Goal: Task Accomplishment & Management: Manage account settings

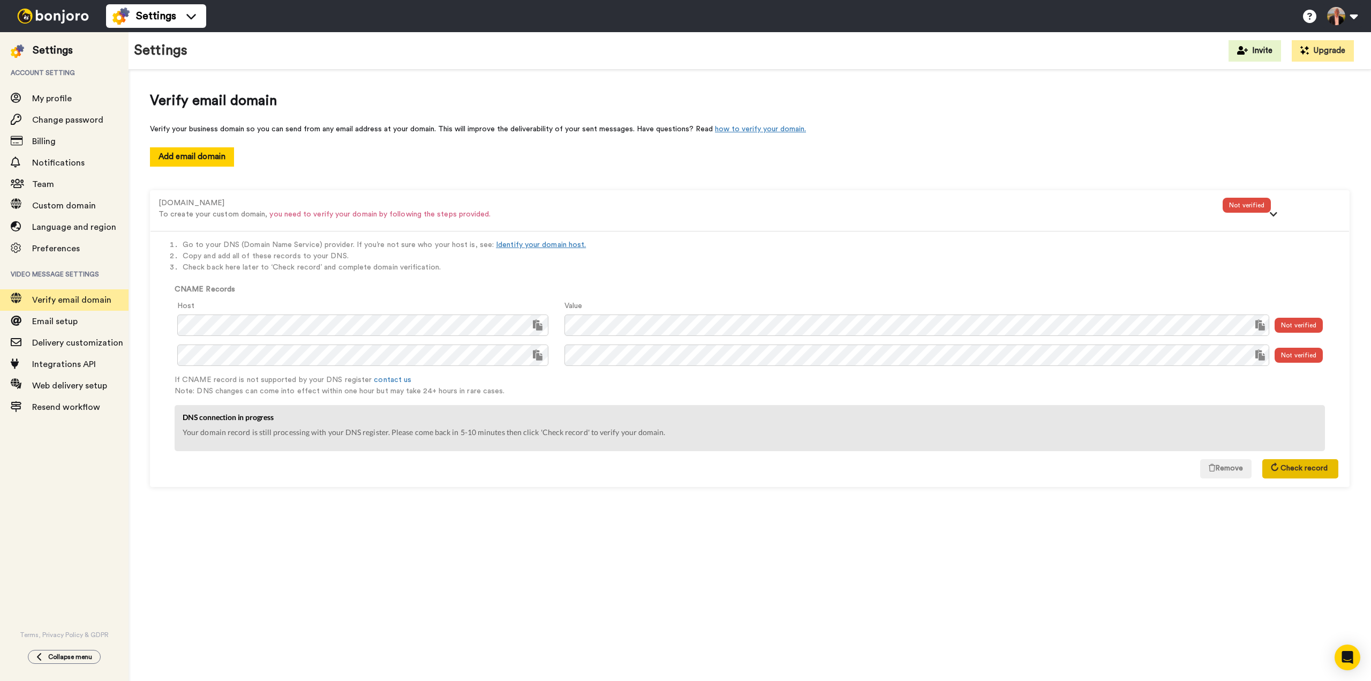
click at [1293, 472] on button "Check record" at bounding box center [1301, 468] width 76 height 19
click at [59, 320] on span "Email setup" at bounding box center [55, 321] width 46 height 9
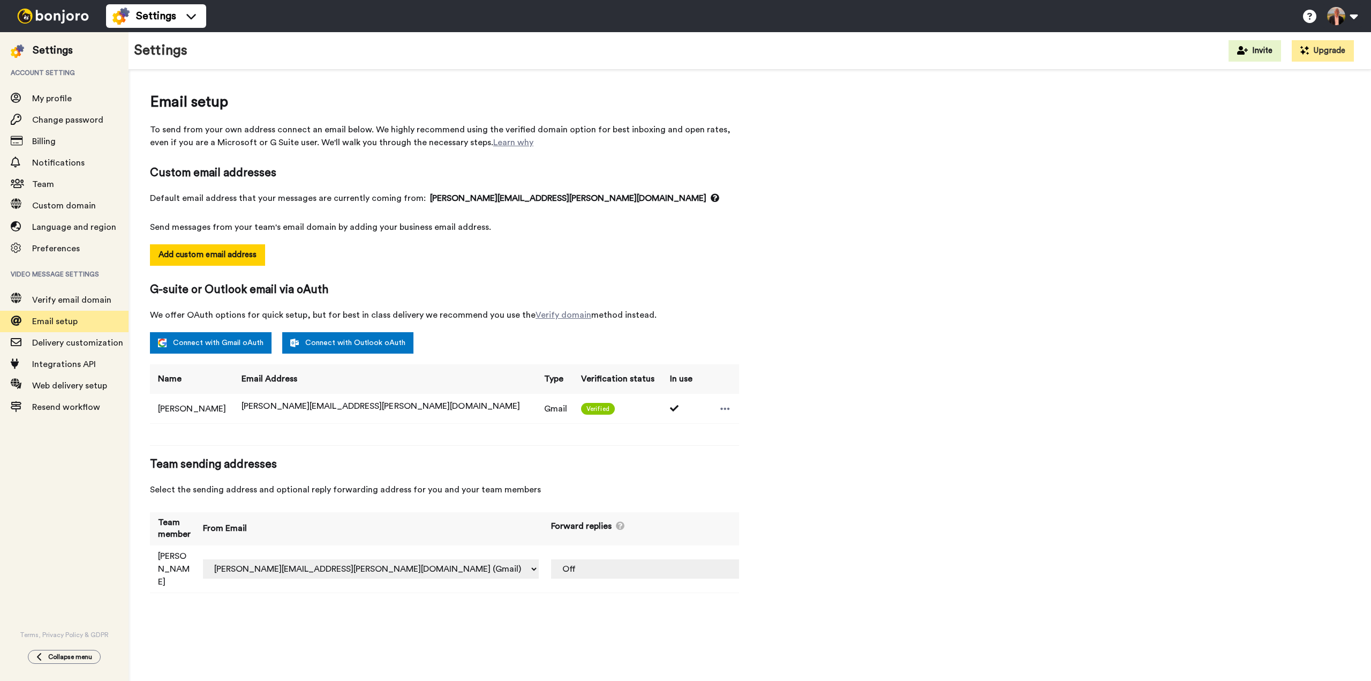
select select "163787"
click at [77, 346] on span "Delivery customization" at bounding box center [77, 343] width 91 height 9
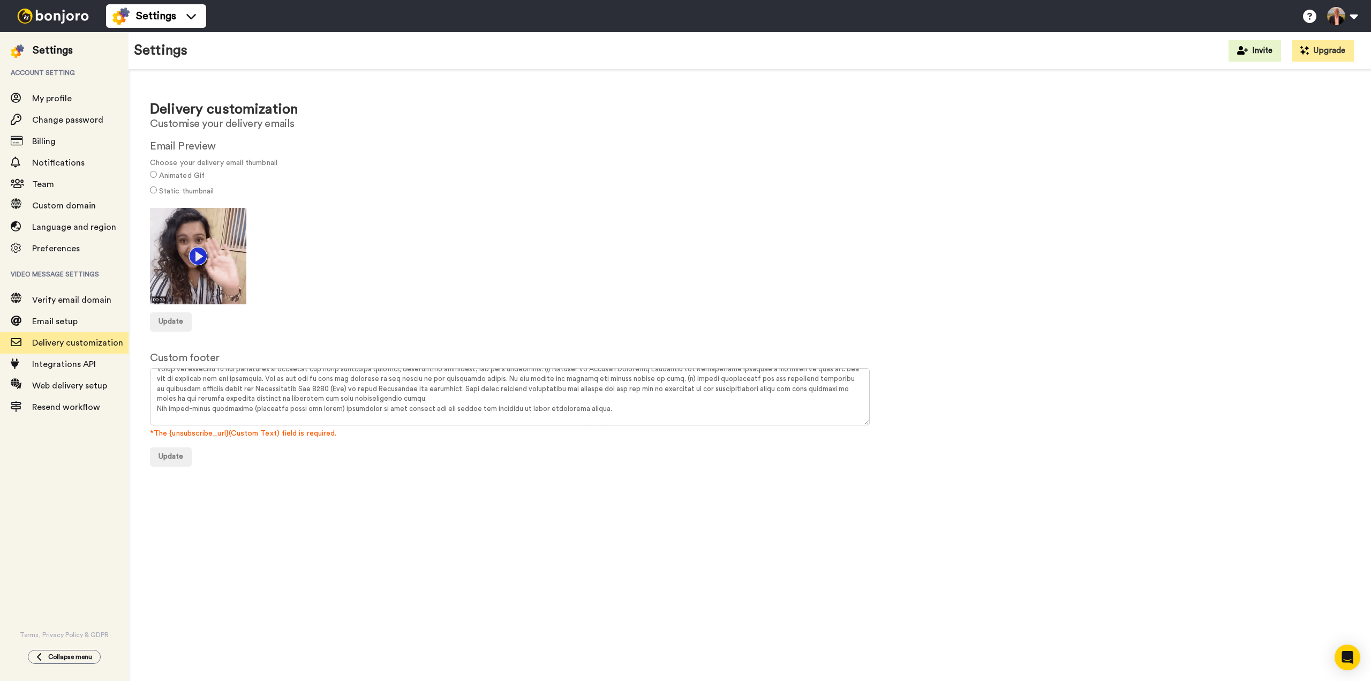
scroll to position [109, 0]
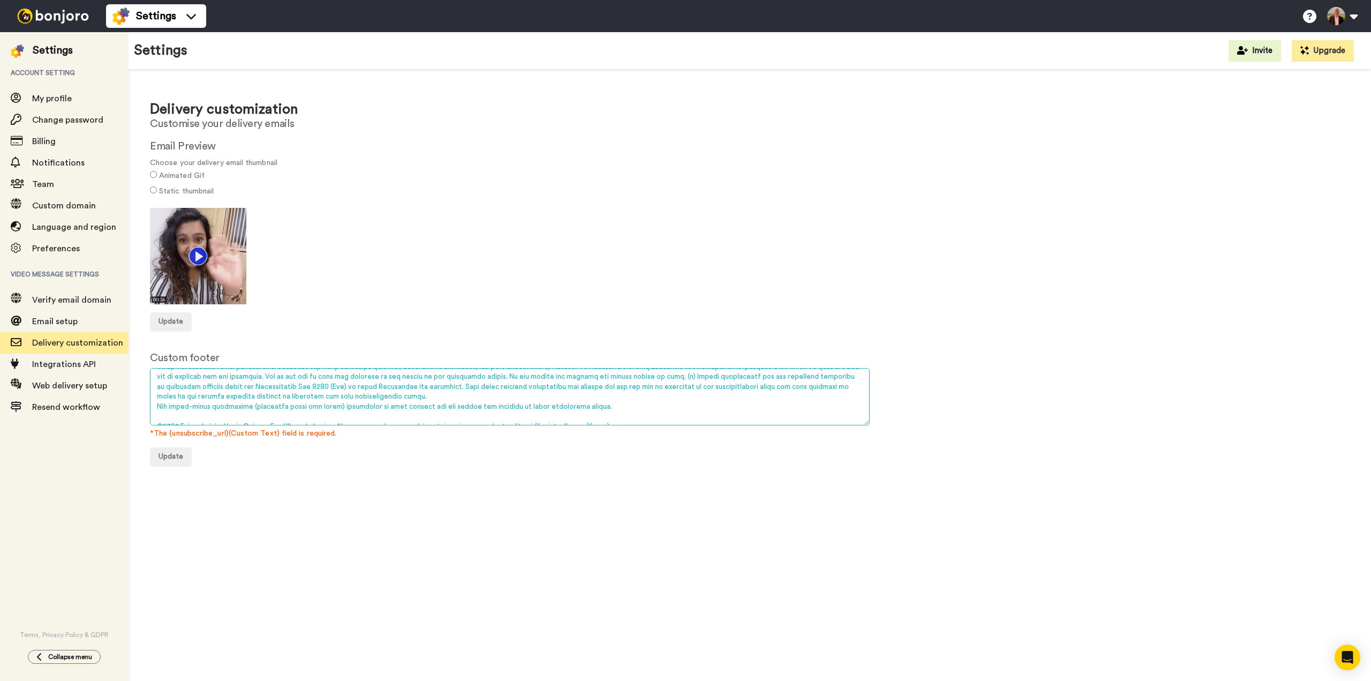
drag, startPoint x: 276, startPoint y: 409, endPoint x: 318, endPoint y: 412, distance: 41.4
click at [318, 412] on textarea at bounding box center [510, 396] width 720 height 57
click at [326, 389] on textarea at bounding box center [510, 396] width 720 height 57
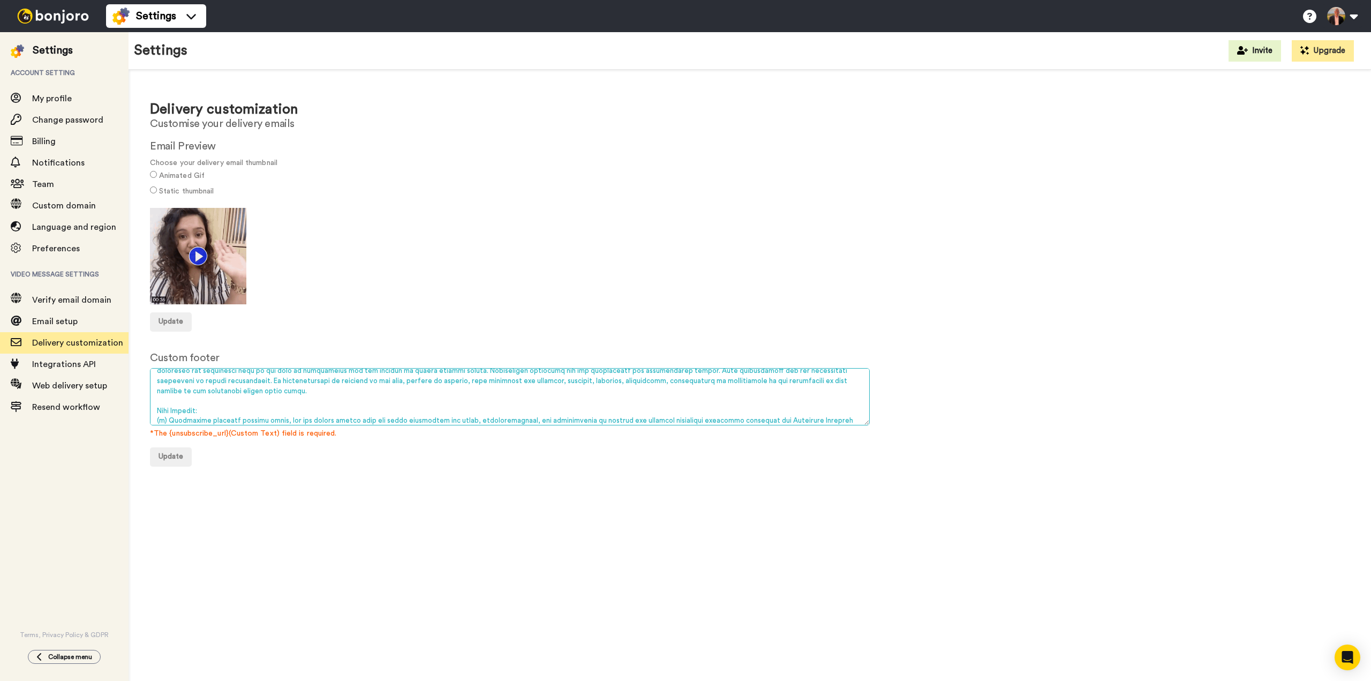
scroll to position [0, 0]
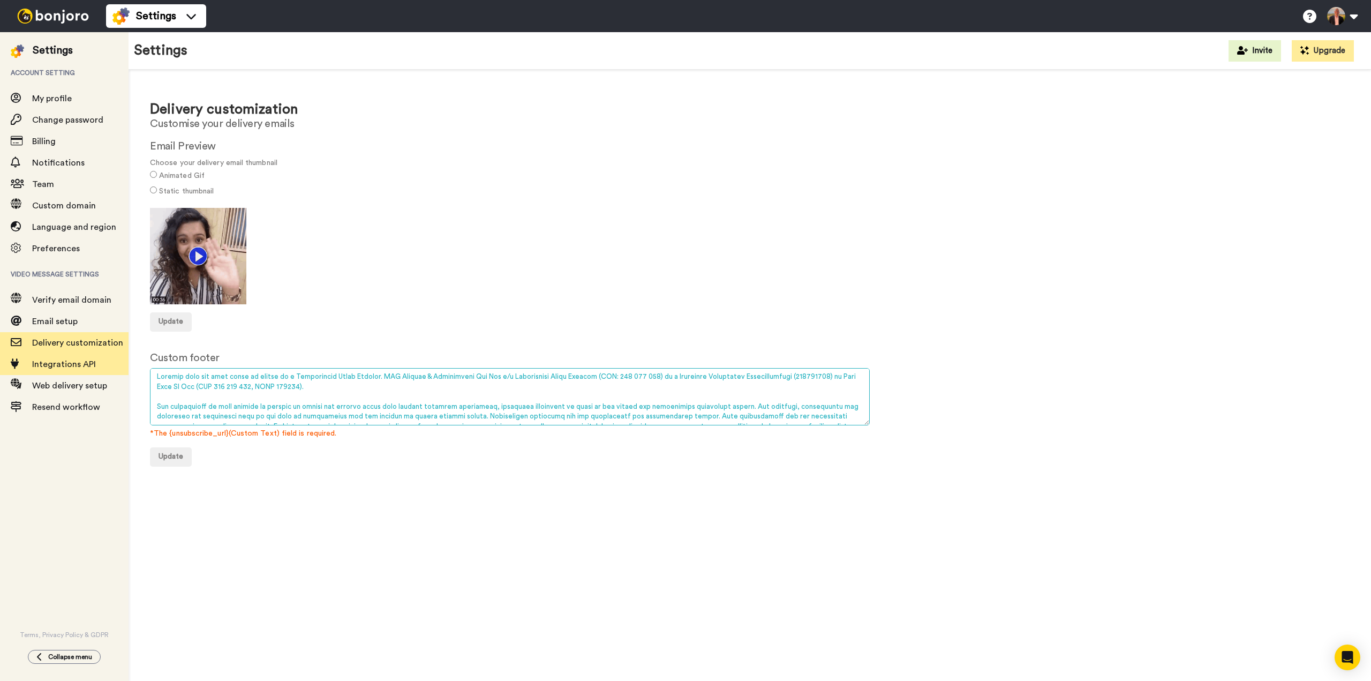
type textarea "Bonjoro sent you this email on behalf of a Enlightened Stock Trading. AMS Tradi…"
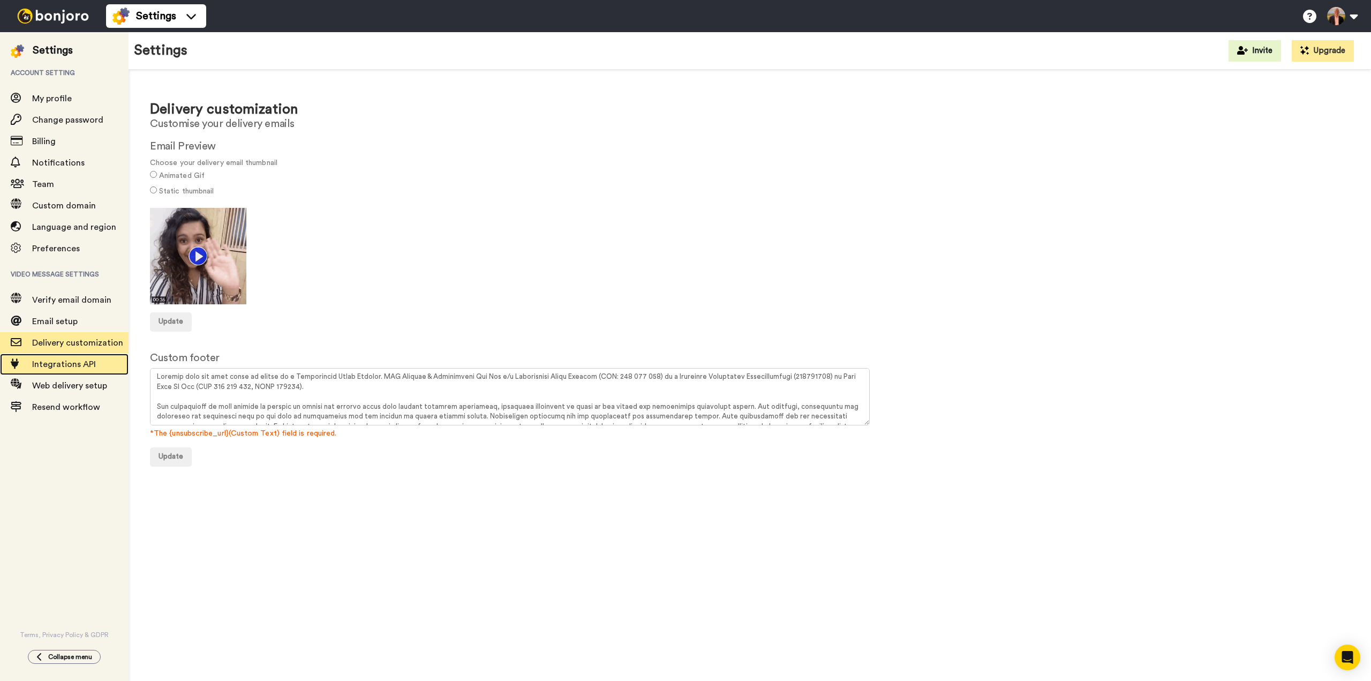
click at [62, 366] on span "Integrations API" at bounding box center [64, 364] width 64 height 9
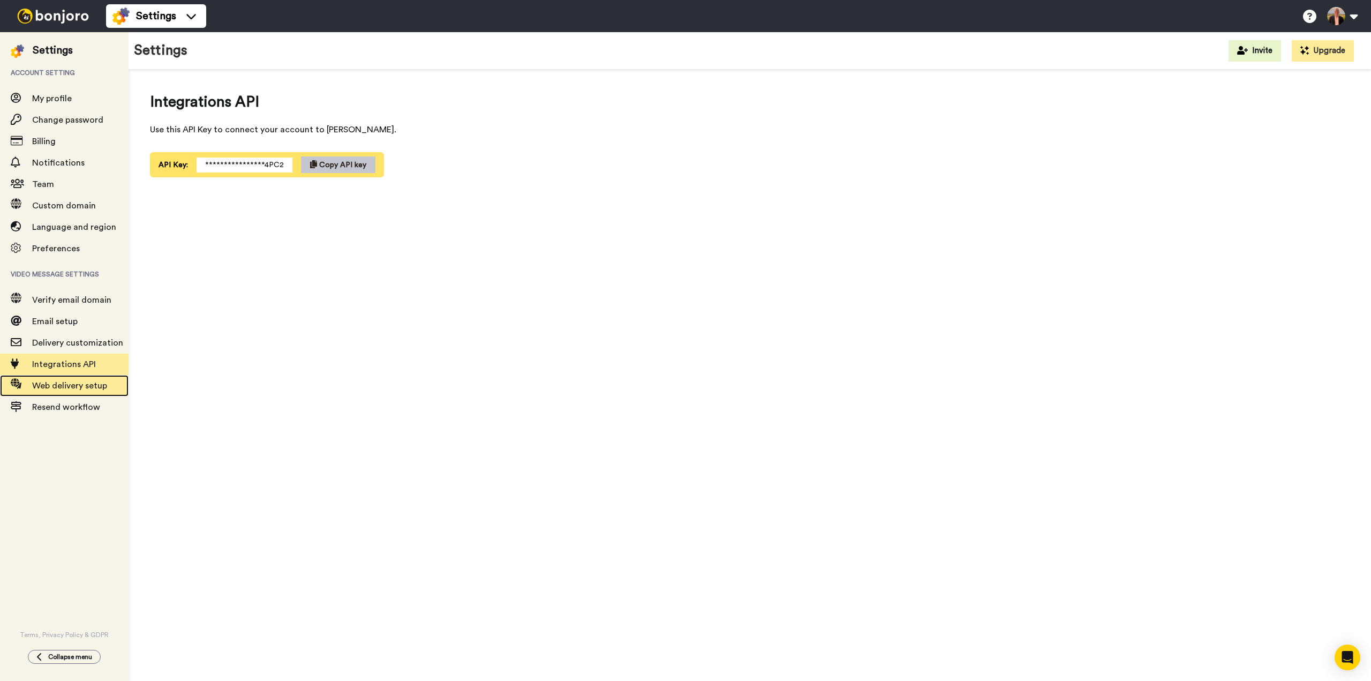
click at [62, 384] on span "Web delivery setup" at bounding box center [69, 385] width 75 height 9
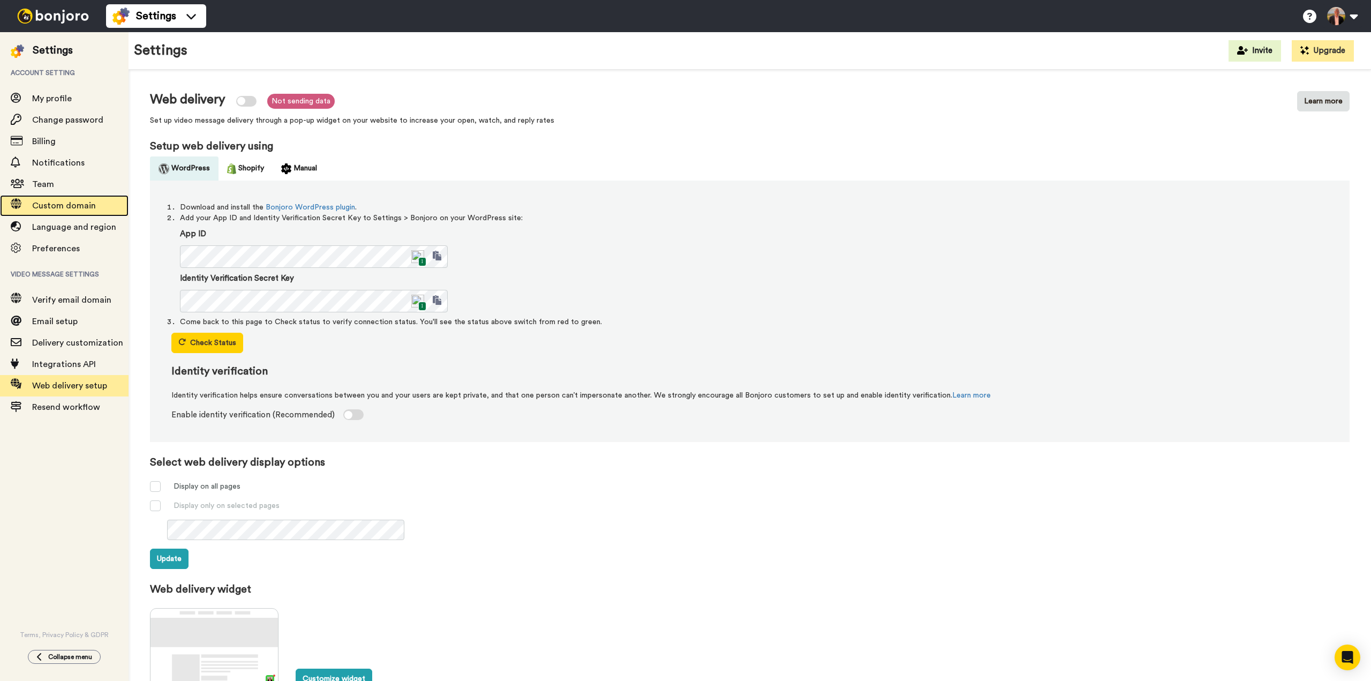
click at [52, 205] on span "Custom domain" at bounding box center [64, 205] width 64 height 9
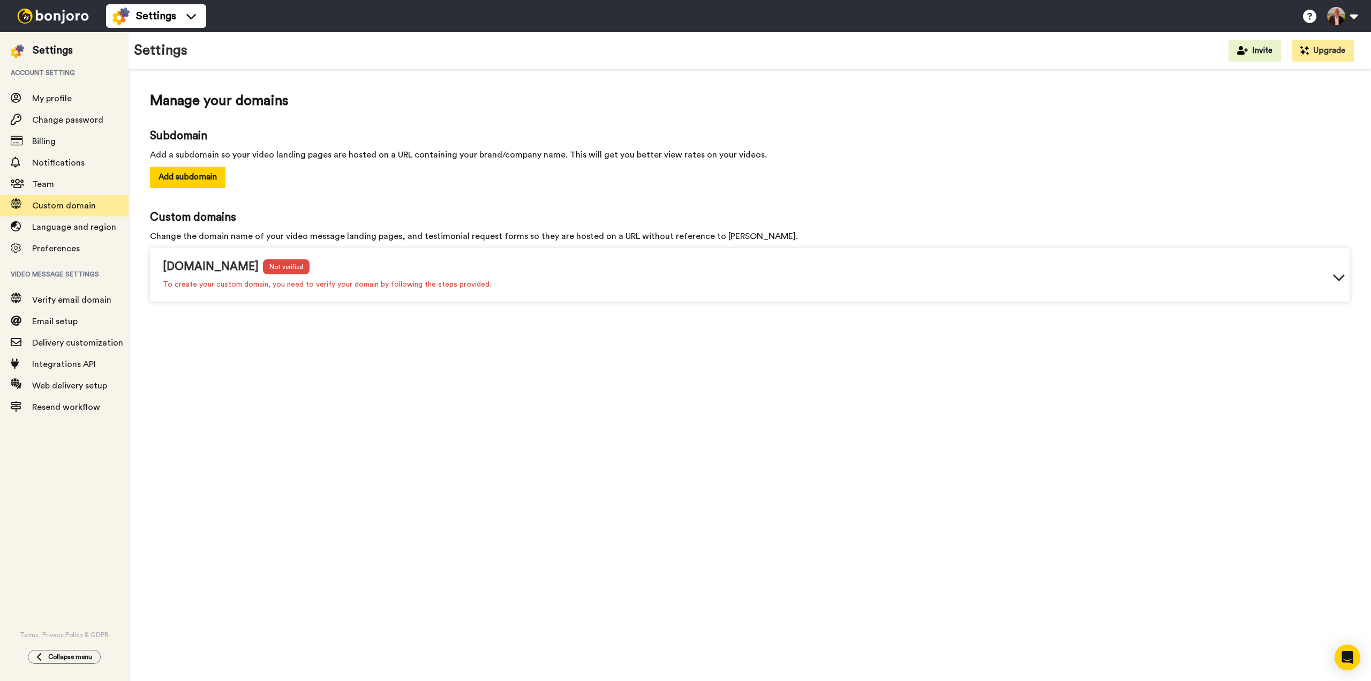
click at [1341, 274] on icon at bounding box center [1339, 277] width 13 height 13
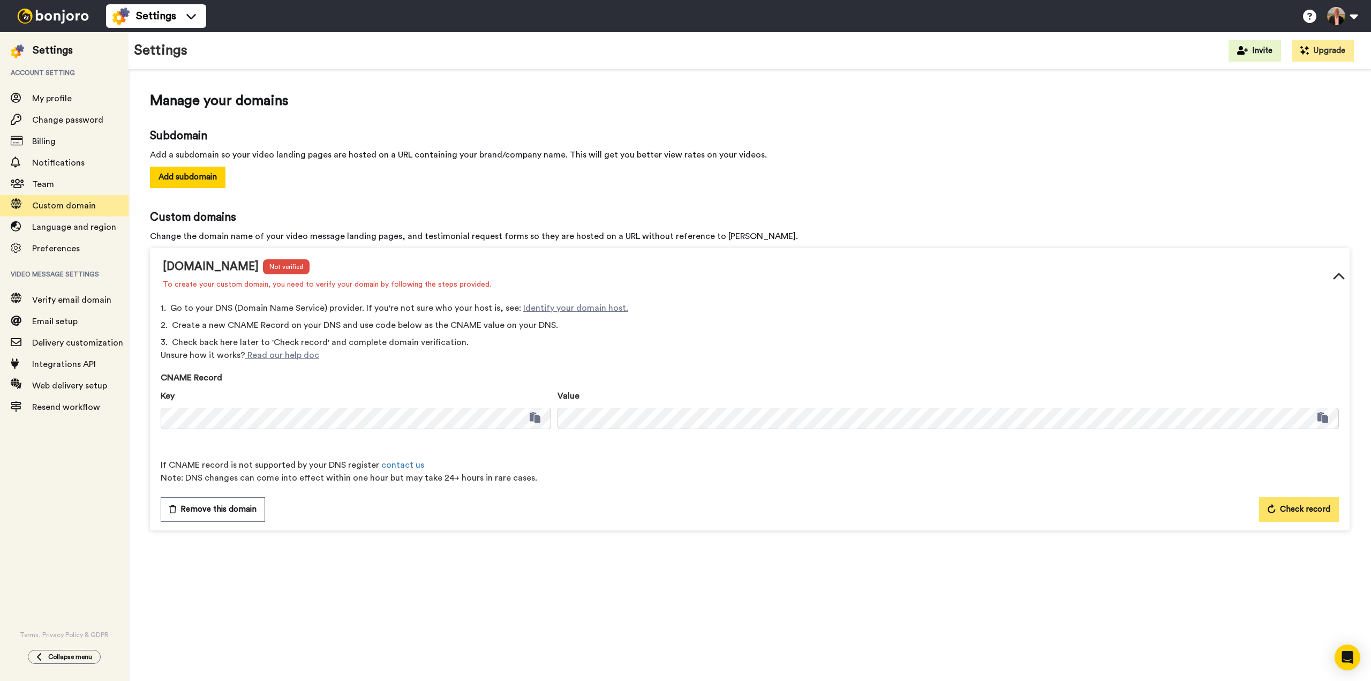
click at [1295, 516] on button "Check record" at bounding box center [1299, 509] width 80 height 25
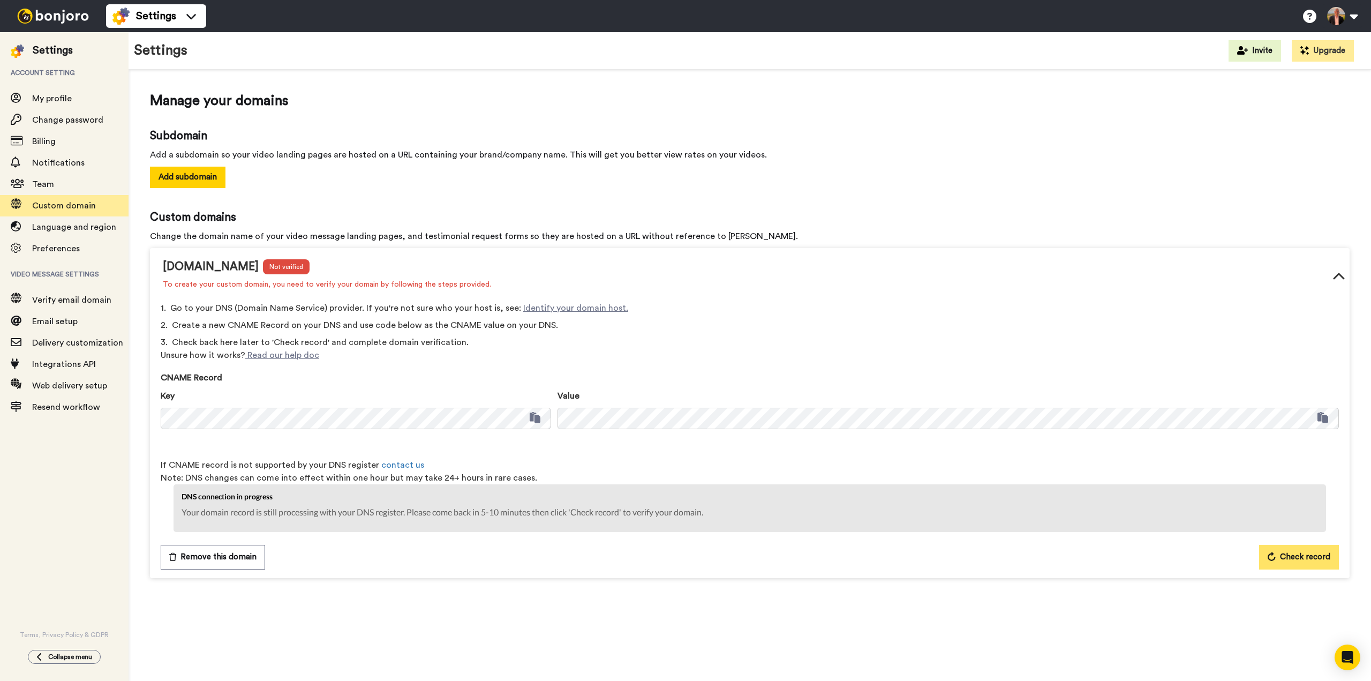
click at [1277, 553] on button "Check record" at bounding box center [1299, 557] width 80 height 25
click at [1293, 557] on span "Check record" at bounding box center [1305, 557] width 50 height 13
click at [284, 354] on link "Read our help doc" at bounding box center [282, 355] width 74 height 9
click at [1313, 557] on span "Check record" at bounding box center [1305, 557] width 50 height 13
click at [1288, 555] on span "Check record" at bounding box center [1305, 557] width 50 height 13
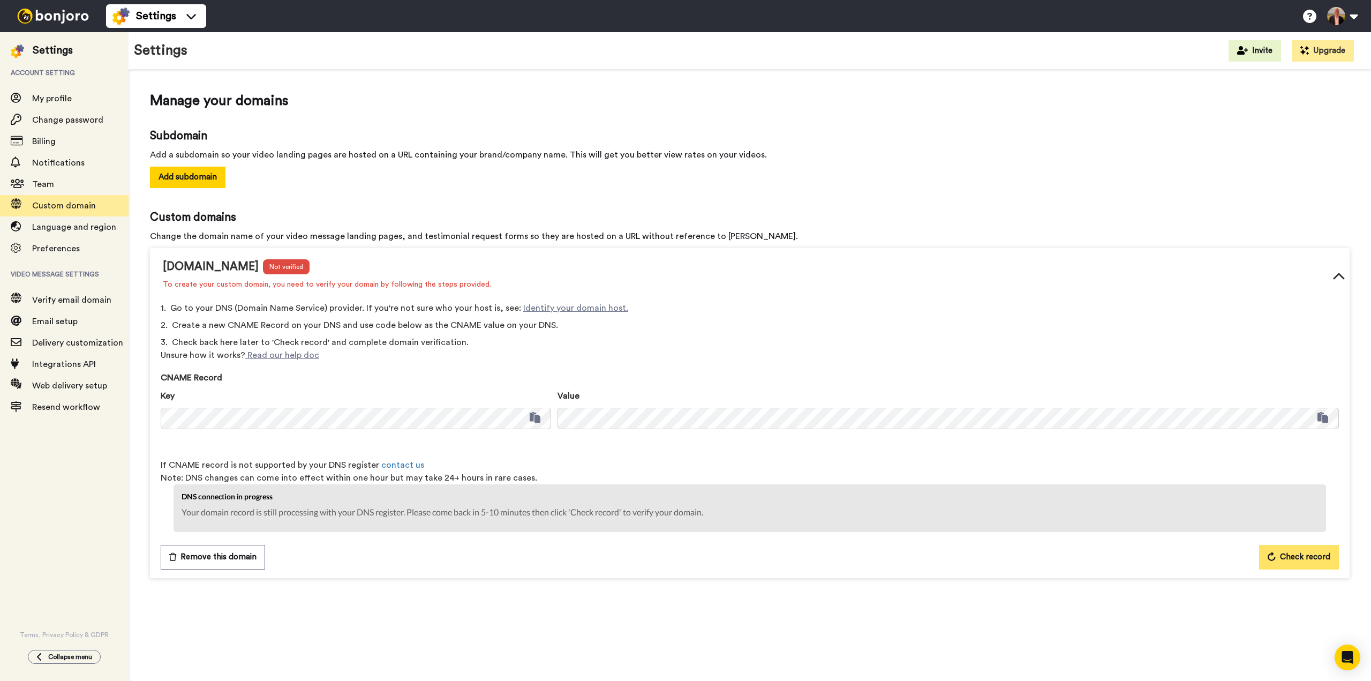
click at [1286, 555] on span "Check record" at bounding box center [1305, 557] width 50 height 13
click at [1283, 557] on span "Check record" at bounding box center [1305, 557] width 50 height 13
click at [1277, 557] on icon at bounding box center [1271, 556] width 11 height 11
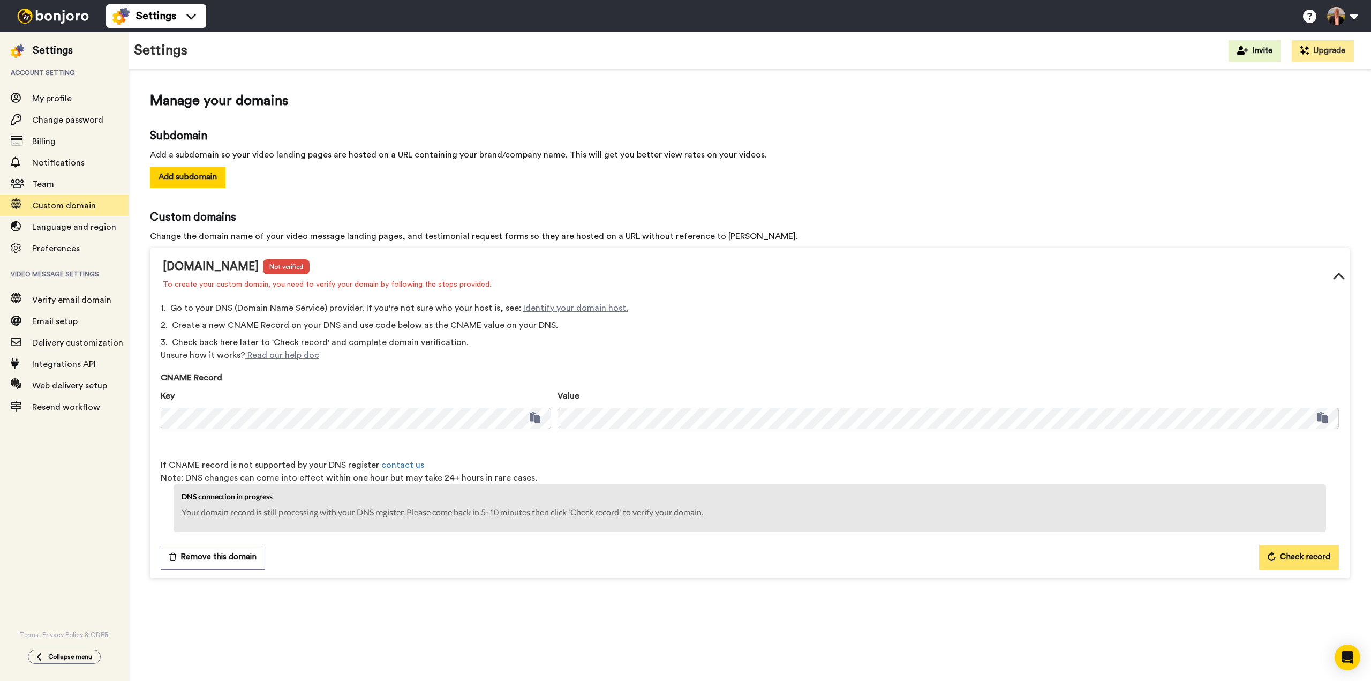
click at [1283, 562] on span "Check record" at bounding box center [1305, 557] width 50 height 13
click at [1282, 559] on span "Check record" at bounding box center [1305, 557] width 50 height 13
click at [1269, 555] on icon at bounding box center [1271, 556] width 11 height 11
click at [76, 293] on div "Verify email domain" at bounding box center [64, 299] width 129 height 21
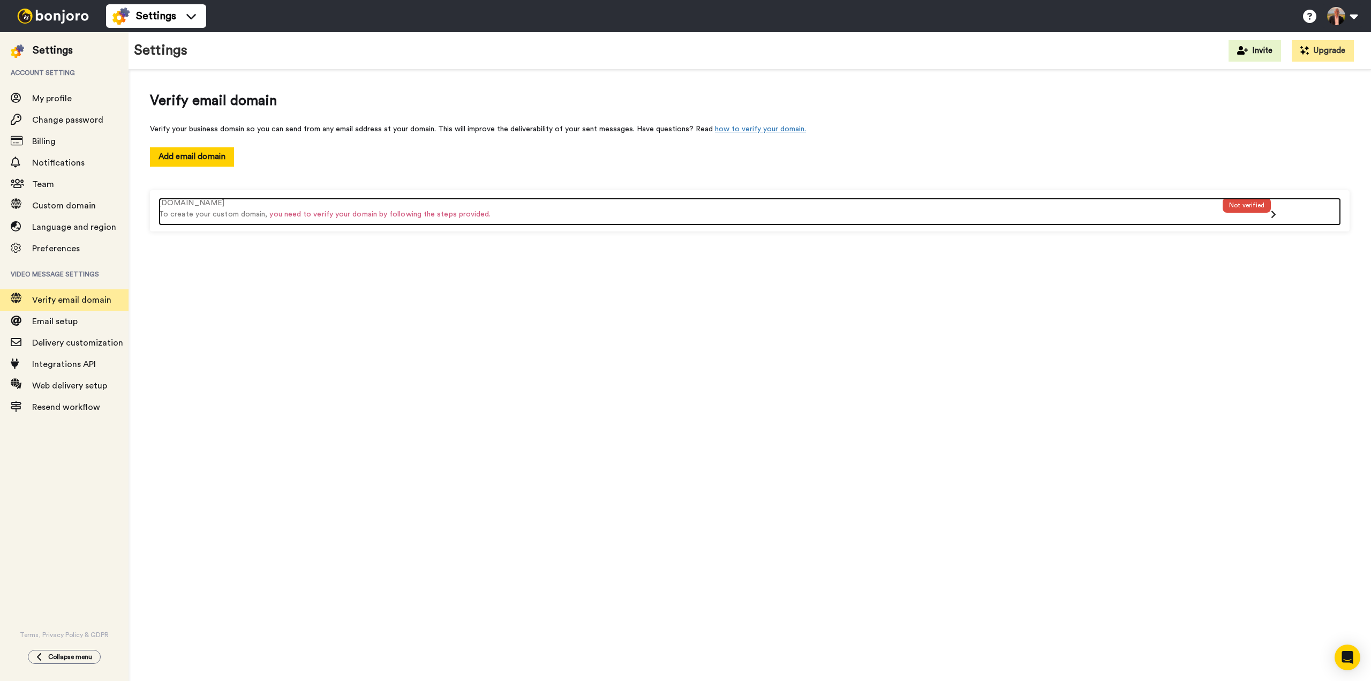
click at [853, 221] on div "[DOMAIN_NAME] To create your custom domain, you need to verify your domain by f…" at bounding box center [691, 212] width 1064 height 28
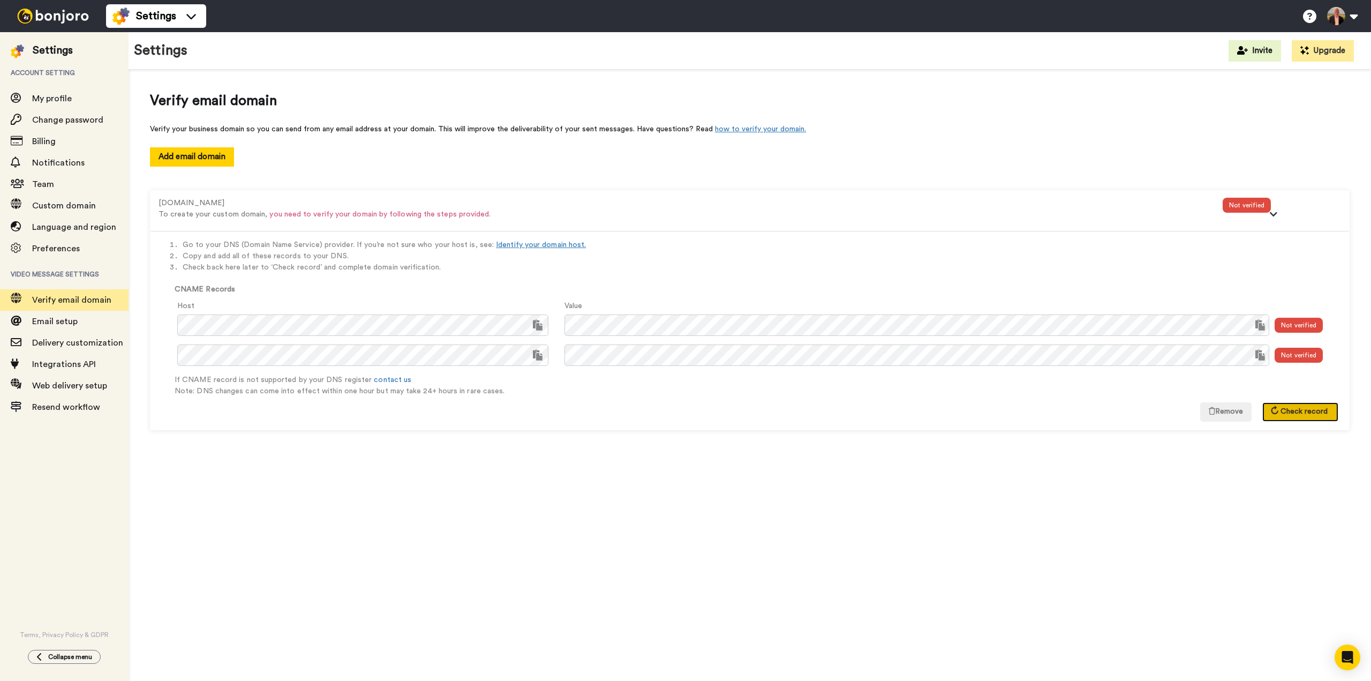
click at [1292, 414] on span "Check record" at bounding box center [1304, 411] width 47 height 7
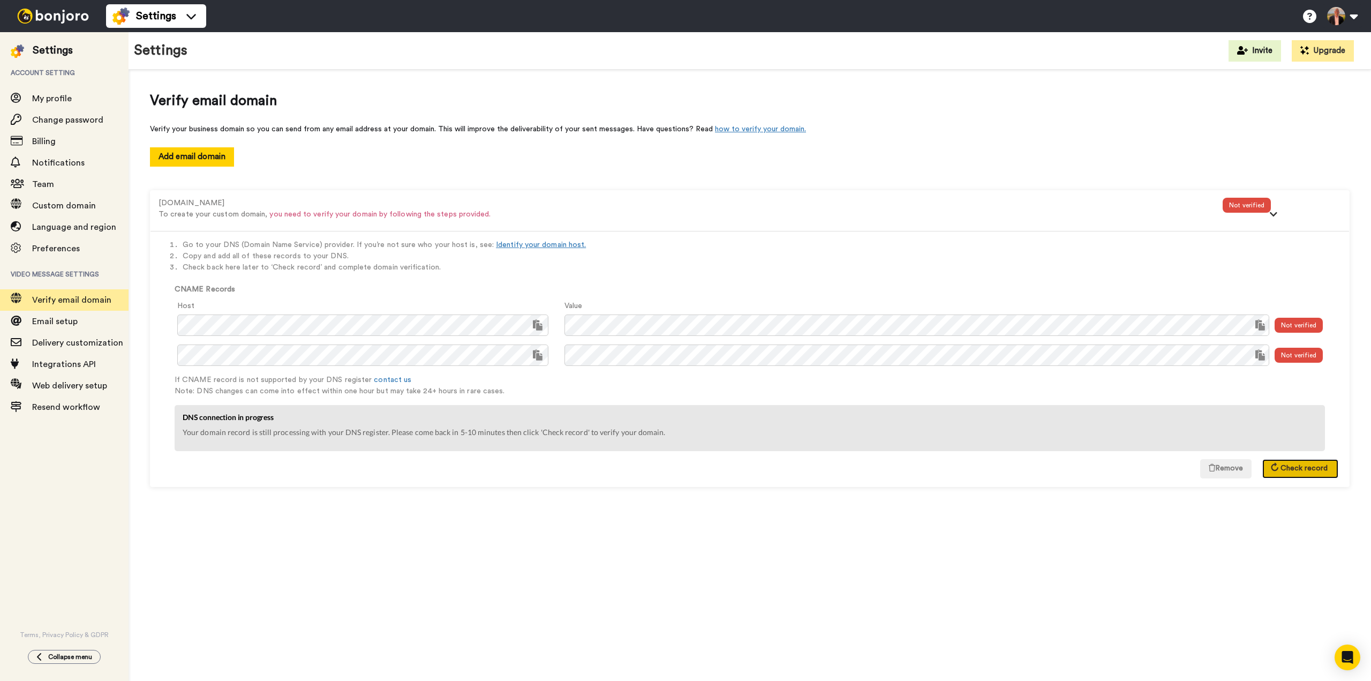
click at [1303, 464] on button "Check record" at bounding box center [1301, 468] width 76 height 19
click at [1296, 465] on span "Check record" at bounding box center [1304, 467] width 47 height 7
click at [1292, 467] on span "Check record" at bounding box center [1304, 467] width 47 height 7
click at [517, 244] on link "Identify your domain host." at bounding box center [541, 244] width 90 height 7
click at [1283, 468] on span "Check record" at bounding box center [1304, 467] width 47 height 7
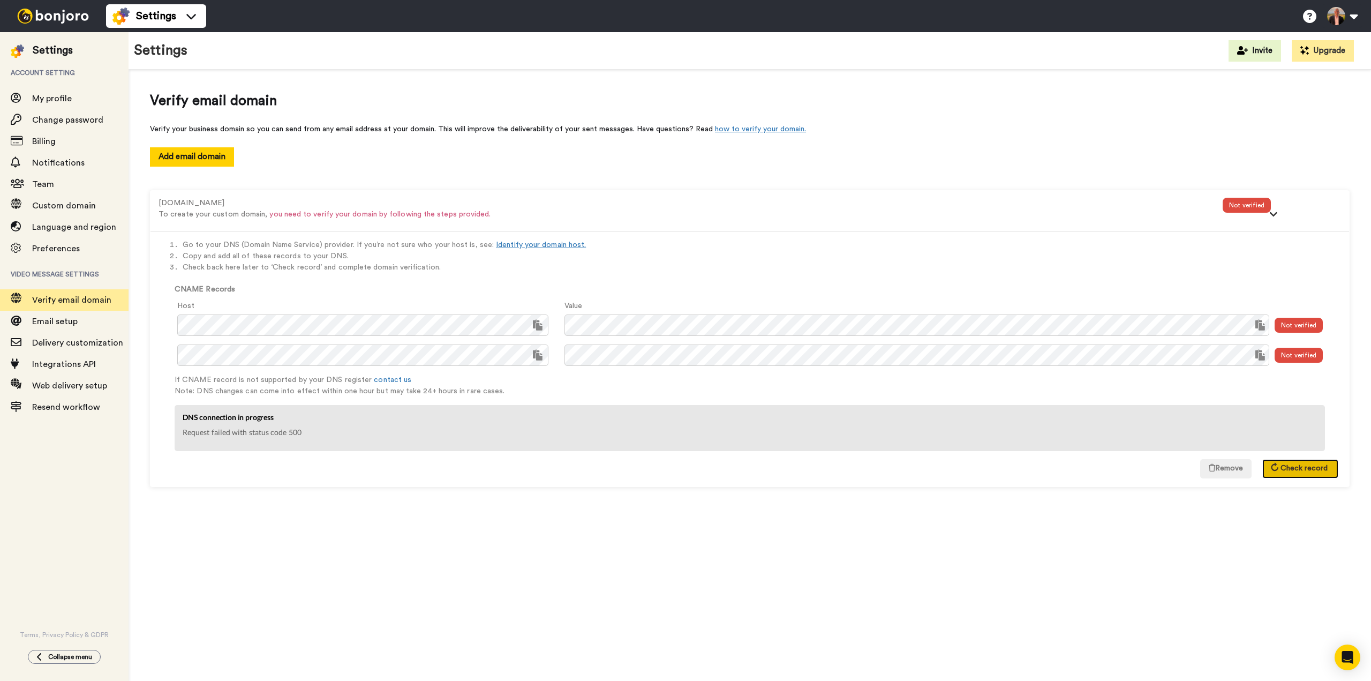
click at [1283, 468] on span "Check record" at bounding box center [1304, 467] width 47 height 7
click at [56, 204] on span "Custom domain" at bounding box center [64, 205] width 64 height 9
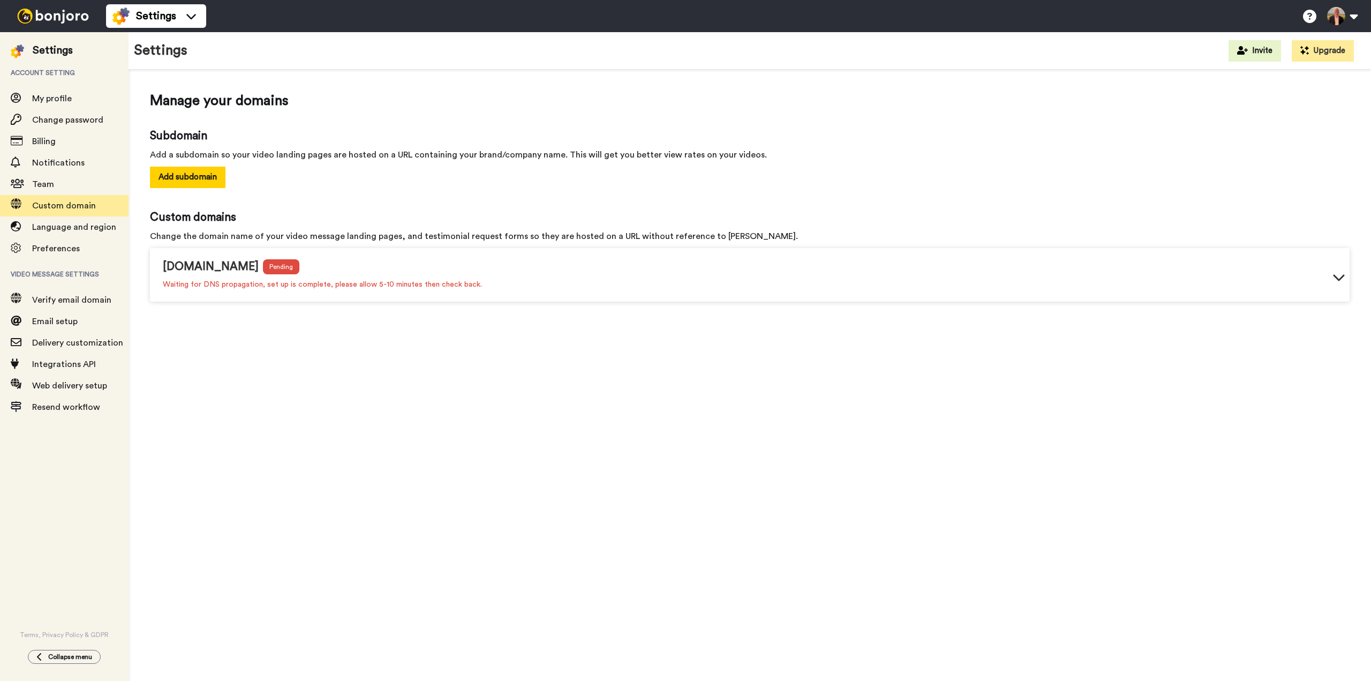
click at [1326, 280] on div "video.enlightenedstocktrading.com Pending Waiting for DNS propagation, set up i…" at bounding box center [750, 276] width 1200 height 49
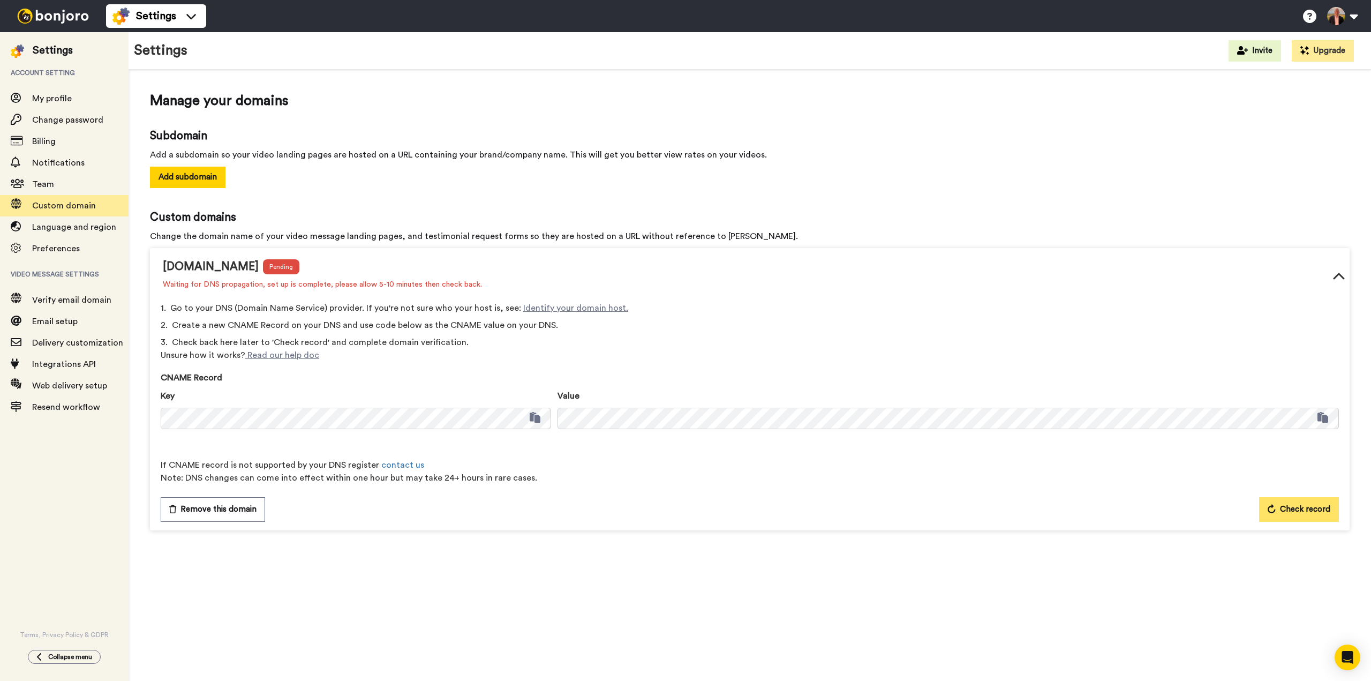
click at [1301, 505] on span "Check record" at bounding box center [1305, 509] width 50 height 13
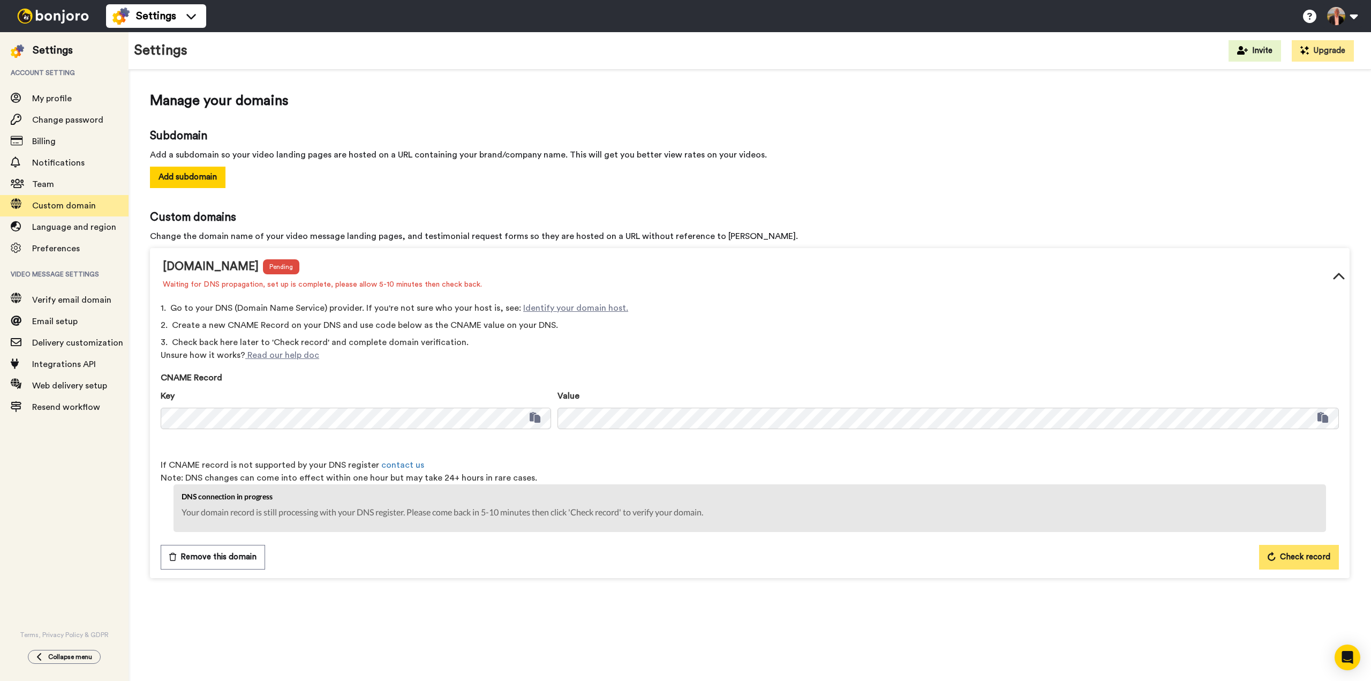
click at [1295, 557] on span "Check record" at bounding box center [1305, 557] width 50 height 13
click at [1275, 545] on button "Check record" at bounding box center [1299, 557] width 80 height 25
click at [1300, 561] on span "Check record" at bounding box center [1305, 557] width 50 height 13
click at [1295, 559] on span "Check record" at bounding box center [1305, 557] width 50 height 13
click at [61, 315] on span "Email setup" at bounding box center [80, 321] width 96 height 13
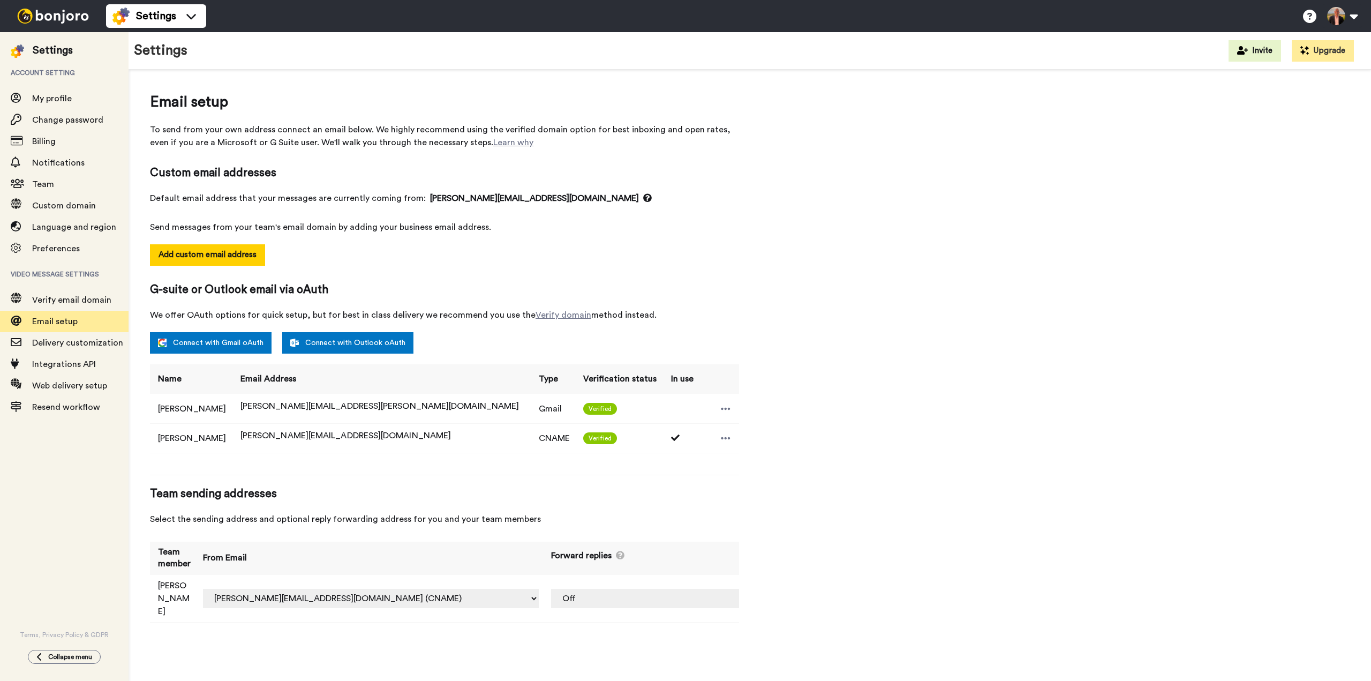
select select "163794"
click at [62, 304] on span "Verify email domain" at bounding box center [80, 300] width 96 height 13
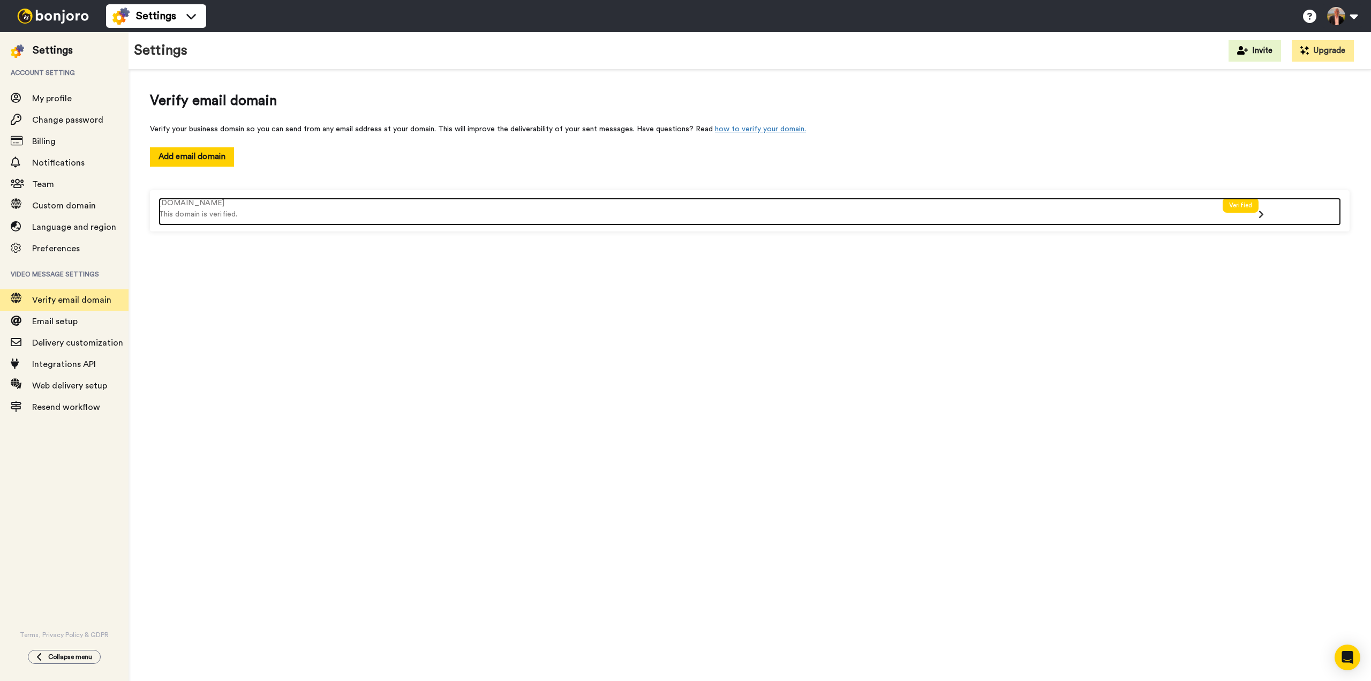
click at [1262, 216] on icon at bounding box center [1261, 214] width 5 height 9
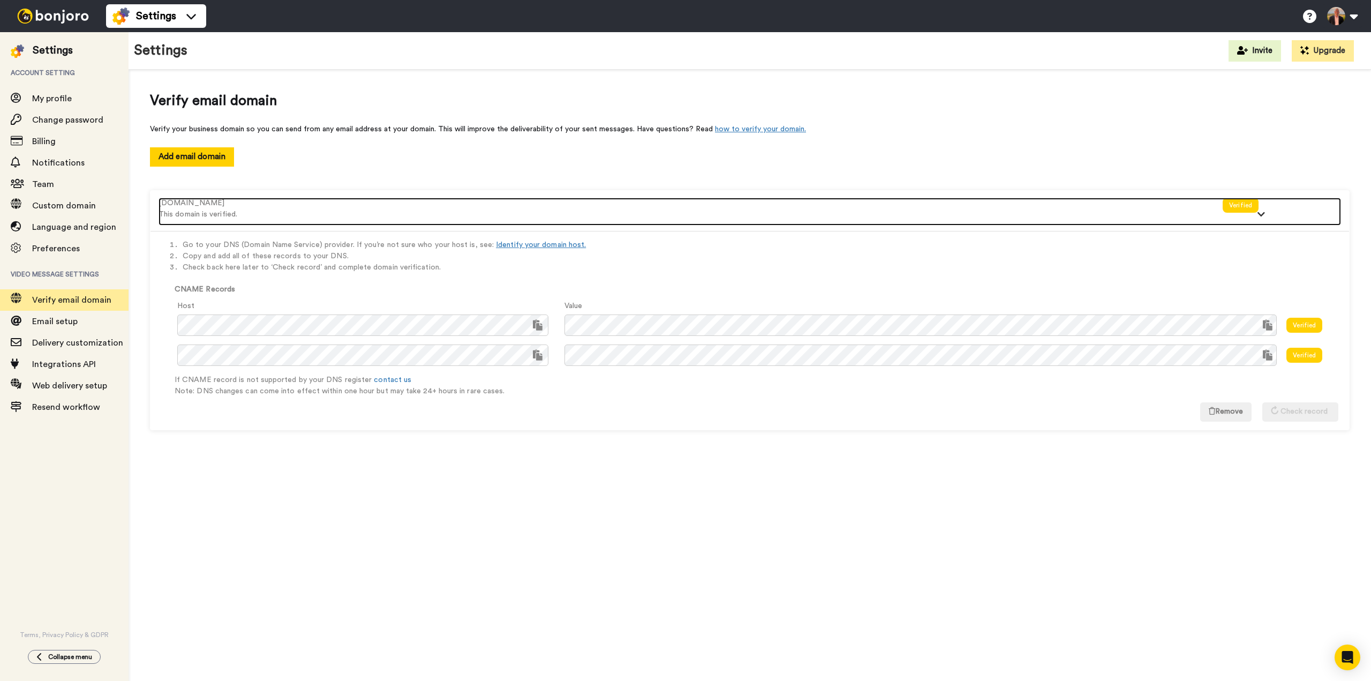
click at [1263, 213] on icon at bounding box center [1261, 214] width 9 height 5
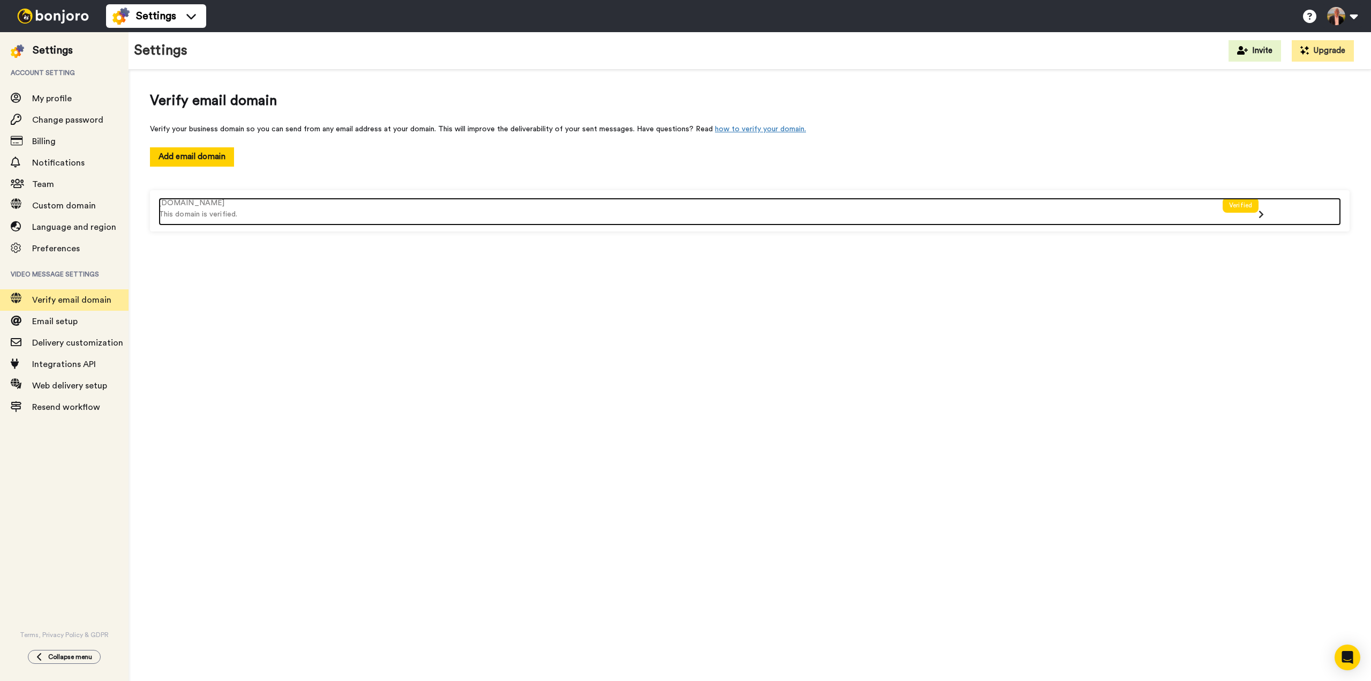
click at [1263, 213] on icon at bounding box center [1261, 214] width 5 height 9
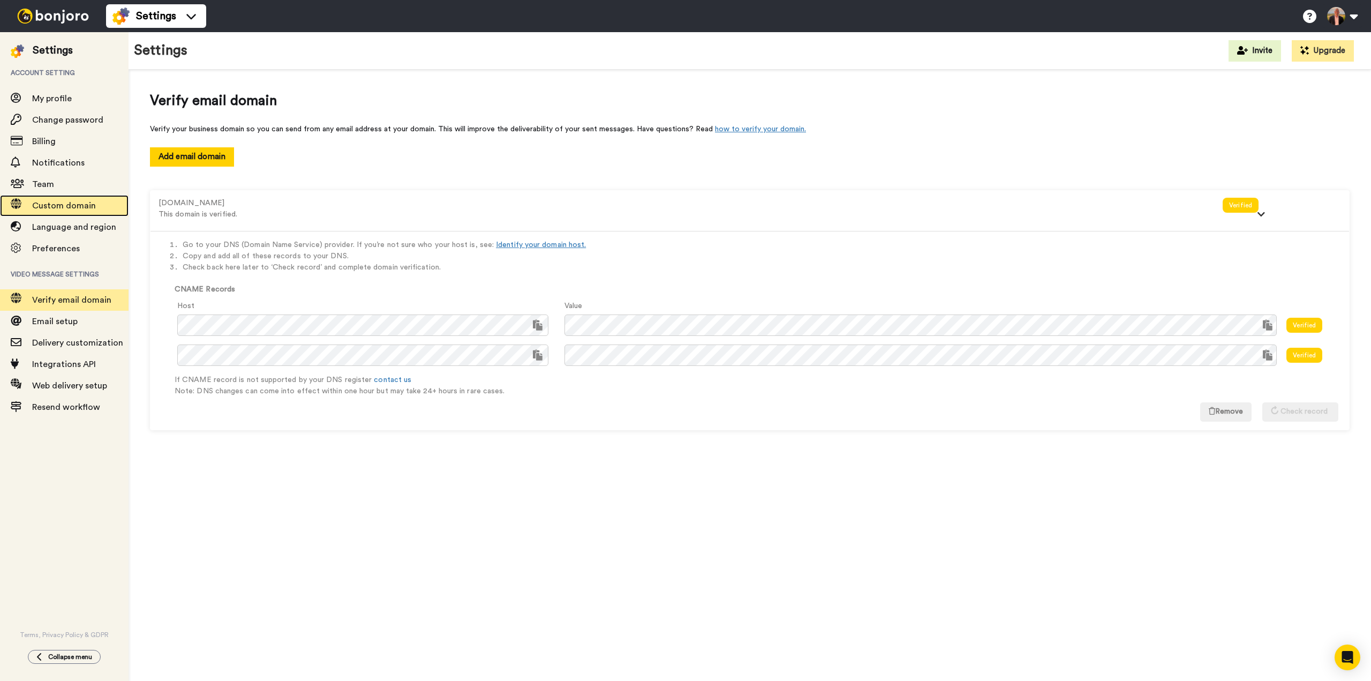
click at [55, 201] on span "Custom domain" at bounding box center [80, 205] width 96 height 13
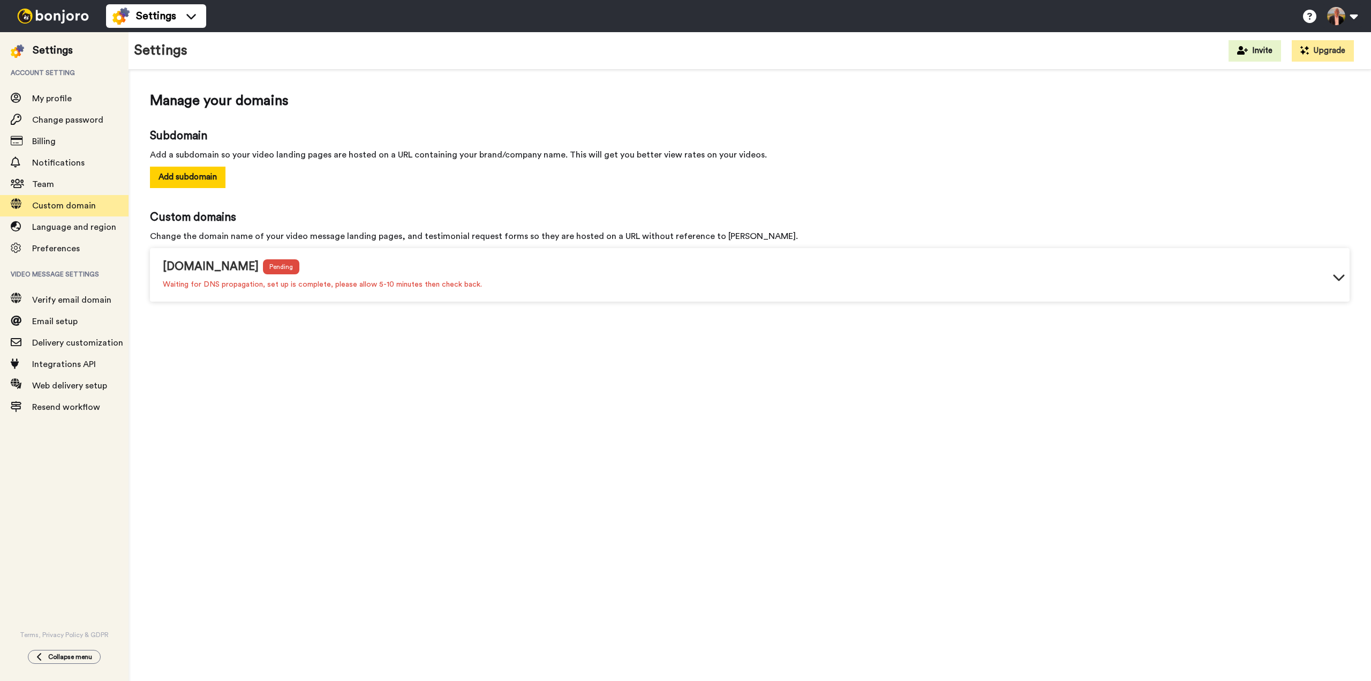
click at [645, 282] on div "[DOMAIN_NAME] Pending Waiting for DNS propagation, set up is complete, please a…" at bounding box center [750, 276] width 1200 height 49
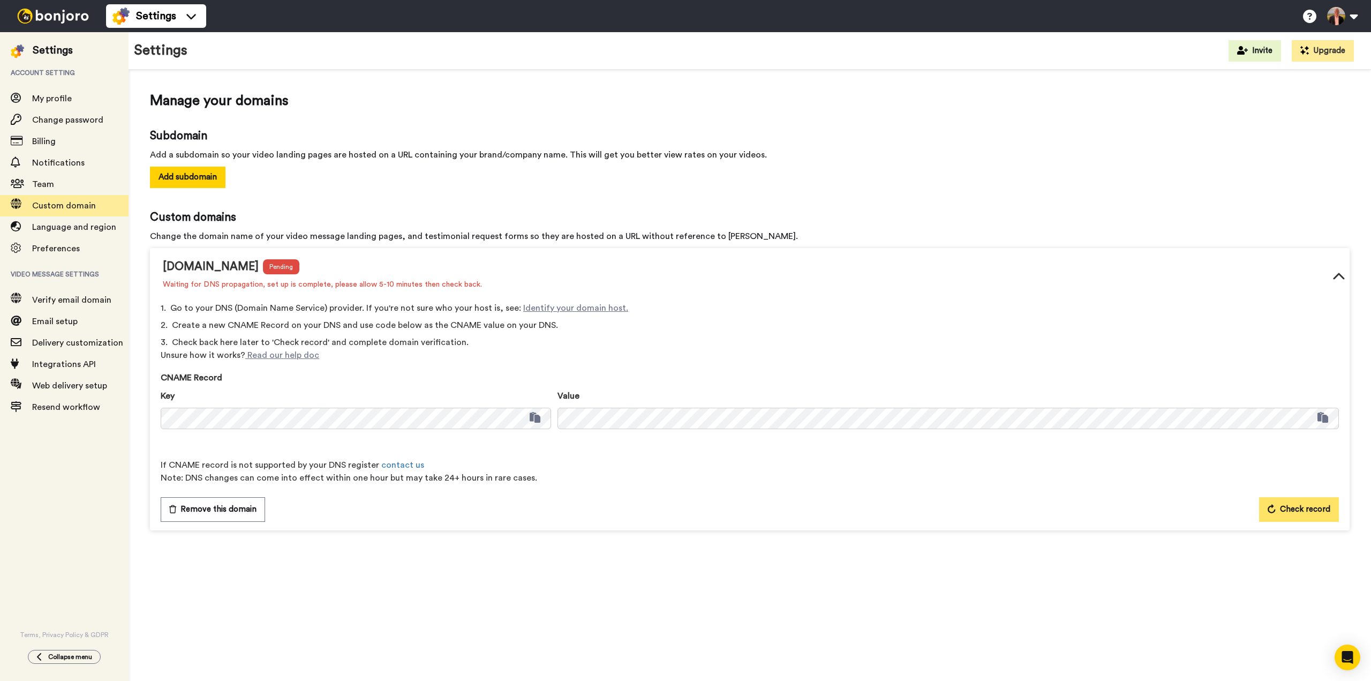
click at [1294, 509] on span "Check record" at bounding box center [1305, 509] width 50 height 13
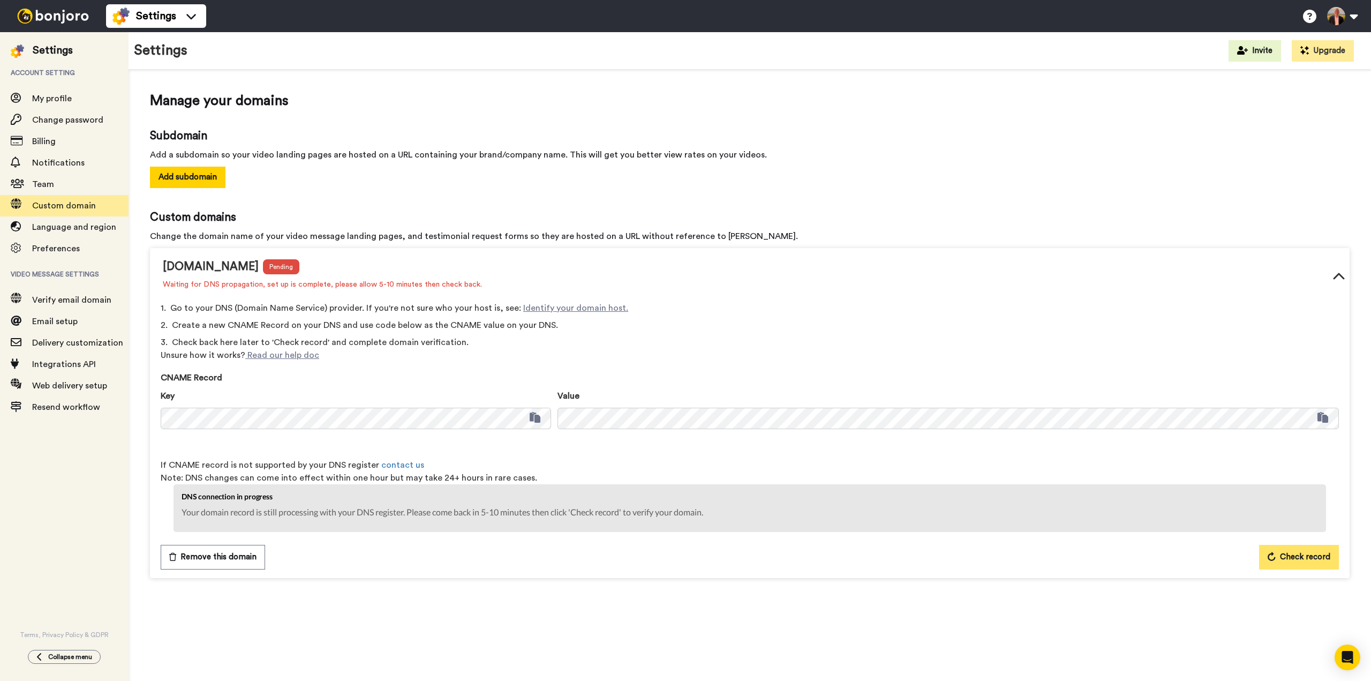
click at [1295, 557] on span "Check record" at bounding box center [1305, 557] width 50 height 13
click at [1318, 553] on span "Check record" at bounding box center [1305, 557] width 50 height 13
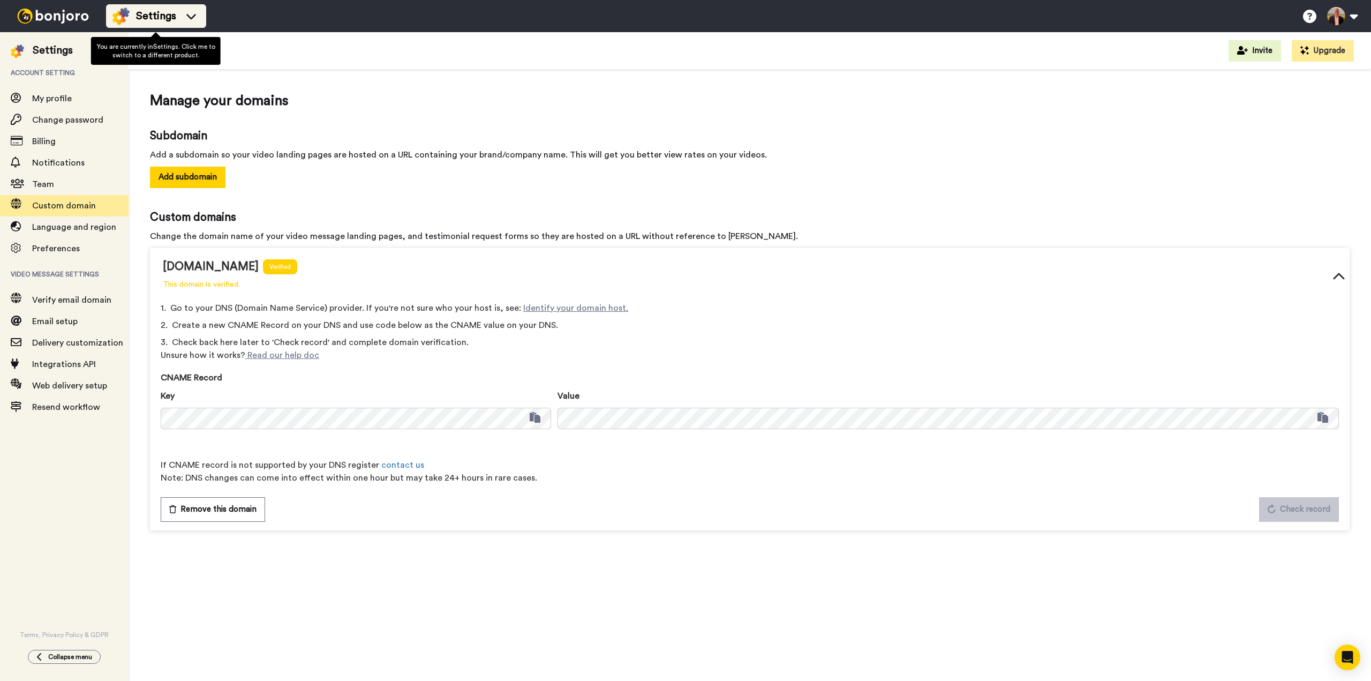
click at [168, 19] on span "Settings" at bounding box center [156, 16] width 40 height 15
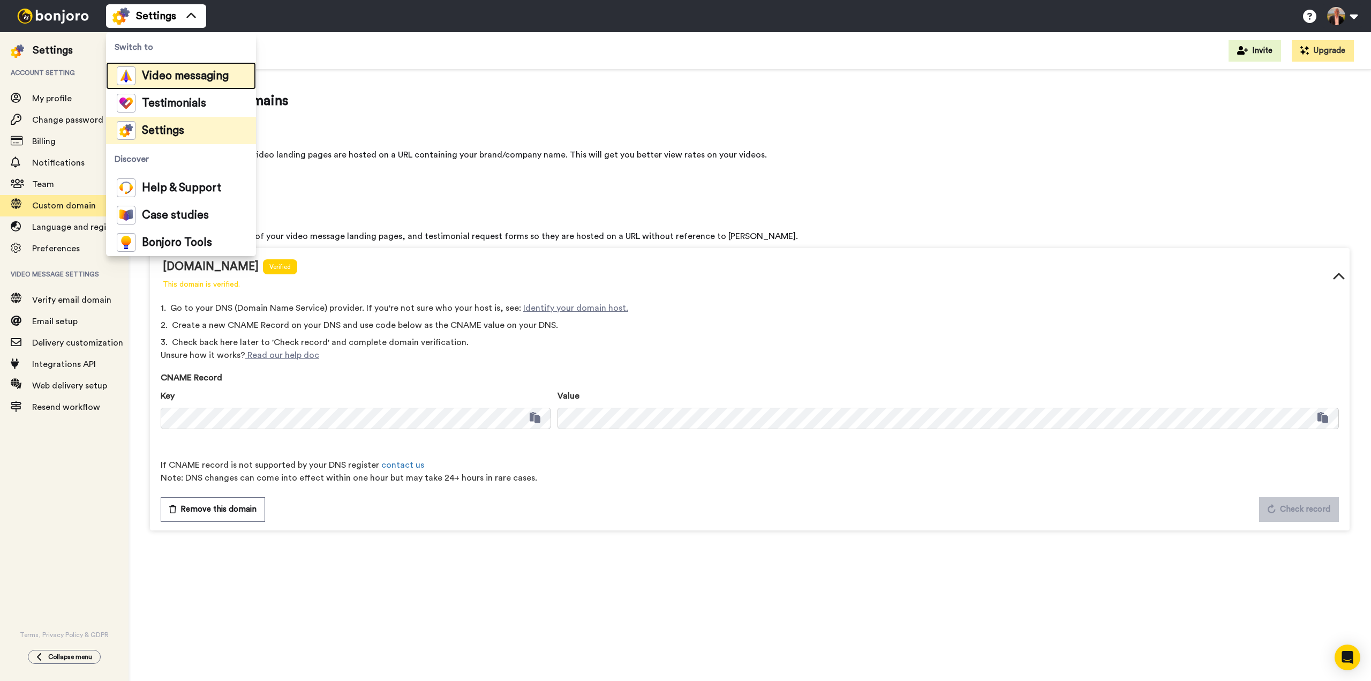
click at [152, 73] on span "Video messaging" at bounding box center [185, 76] width 87 height 11
